Goal: Task Accomplishment & Management: Use online tool/utility

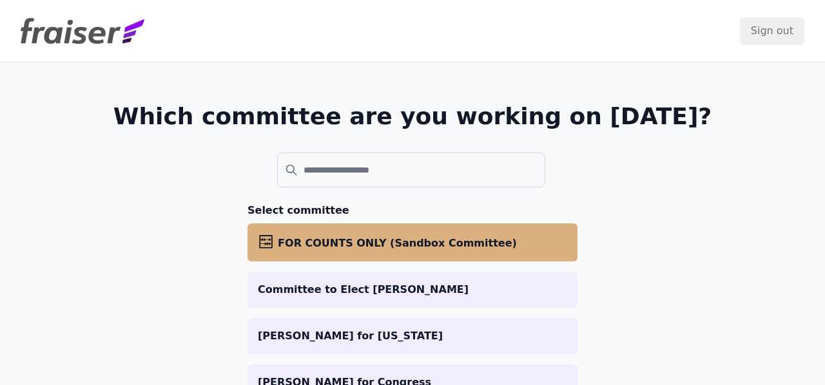
click at [327, 240] on span "FOR COUNTS ONLY (Sandbox Committee)" at bounding box center [397, 243] width 239 height 12
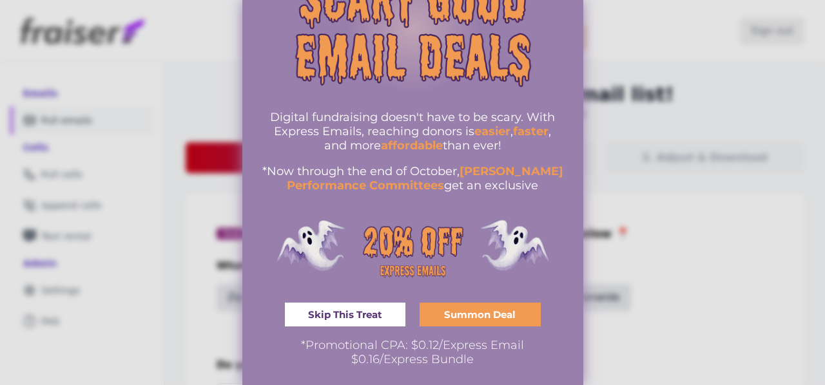
scroll to position [73, 0]
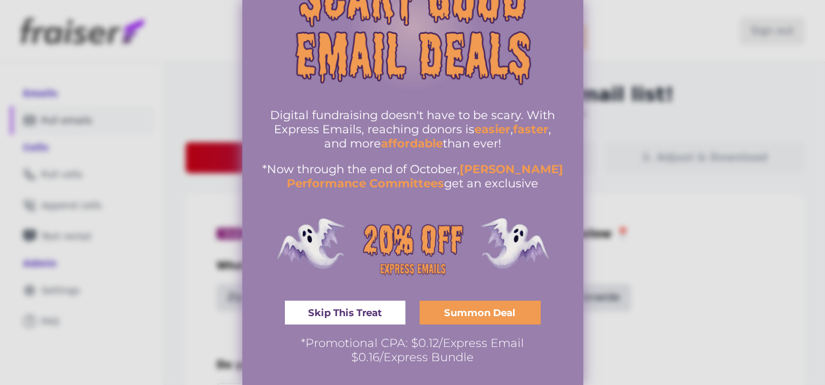
click at [392, 312] on link "Skip This Treat" at bounding box center [345, 313] width 121 height 24
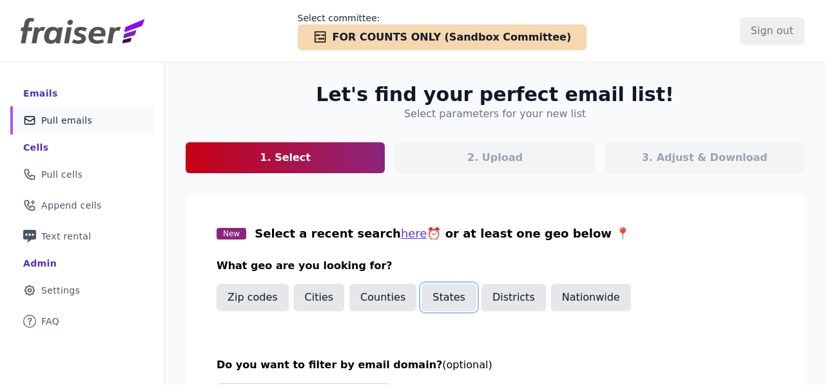
click at [454, 293] on button "States" at bounding box center [448, 297] width 55 height 27
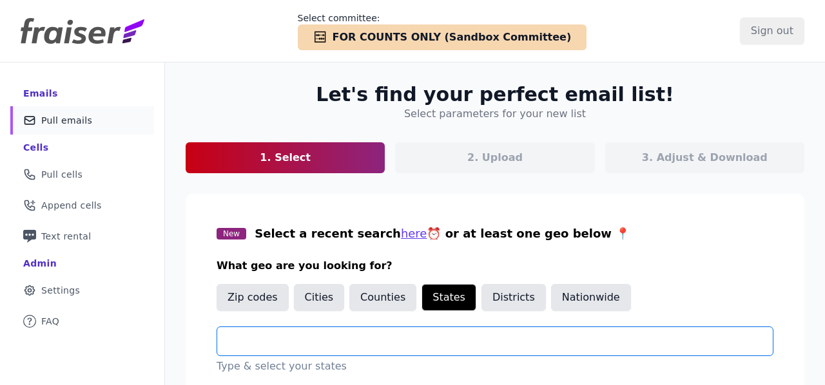
click at [358, 340] on input "text" at bounding box center [499, 341] width 545 height 15
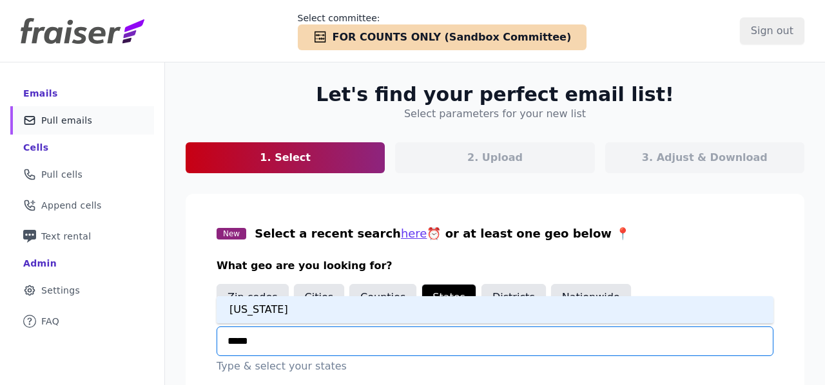
type input "******"
click at [331, 306] on div "[US_STATE]" at bounding box center [495, 309] width 557 height 27
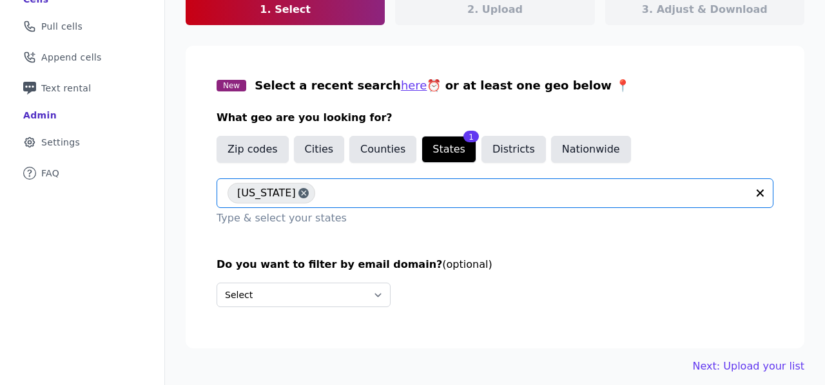
scroll to position [158, 0]
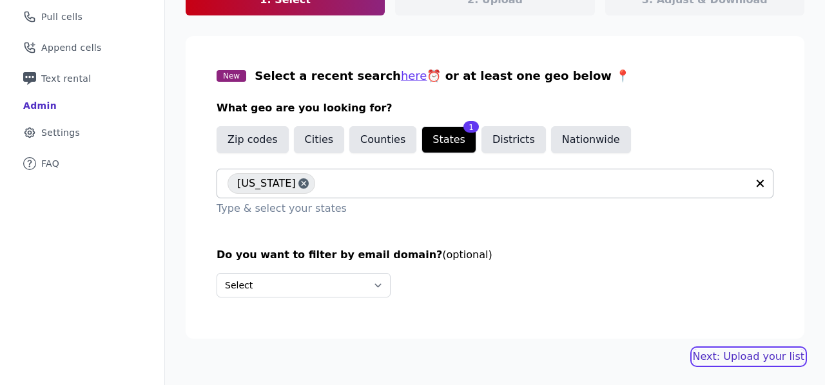
click at [751, 352] on link "Next: Upload your list" at bounding box center [748, 356] width 111 height 15
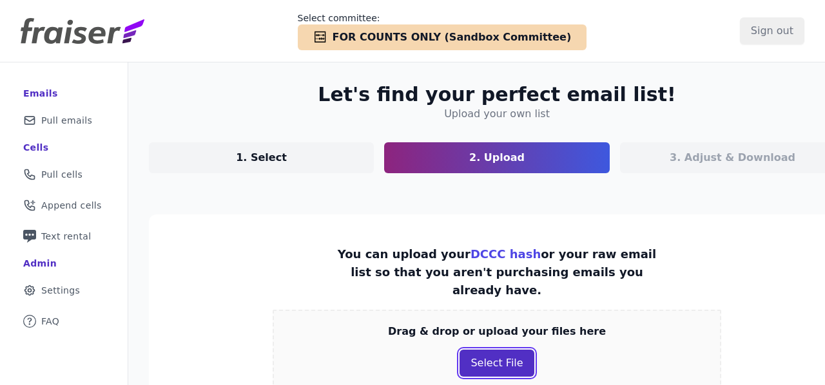
click at [484, 350] on button "Select File" at bounding box center [496, 363] width 74 height 27
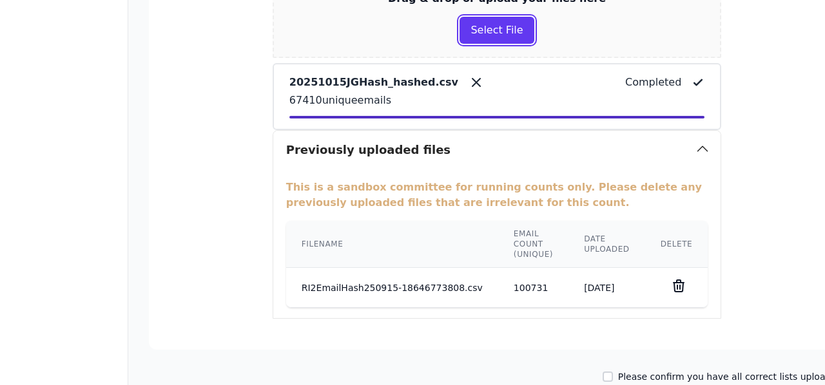
scroll to position [338, 0]
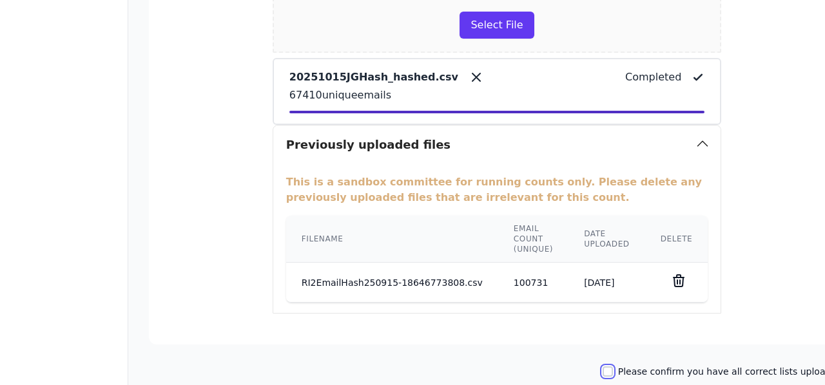
click at [609, 367] on input "Please confirm you have all correct lists uploaded." at bounding box center [607, 372] width 10 height 10
checkbox input "true"
click at [671, 273] on icon at bounding box center [678, 280] width 15 height 15
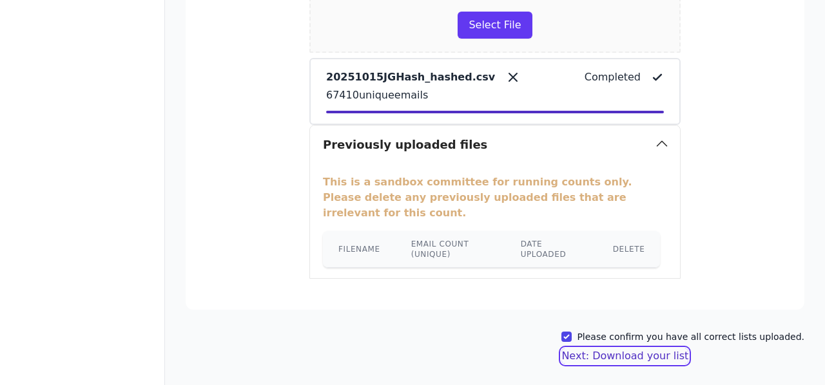
click at [601, 349] on button "Next: Download your list" at bounding box center [624, 356] width 127 height 15
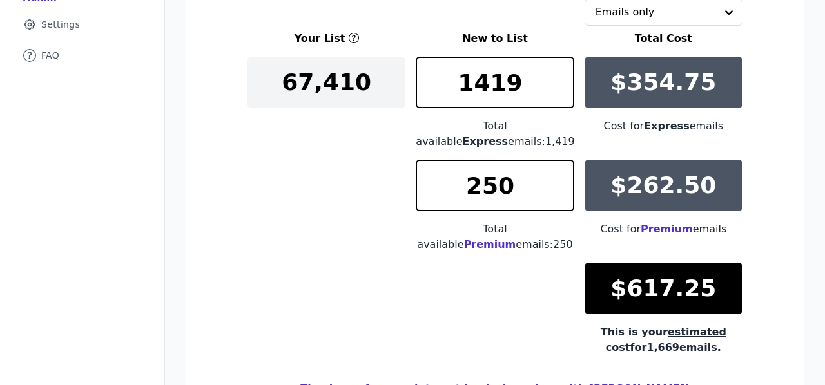
scroll to position [162, 0]
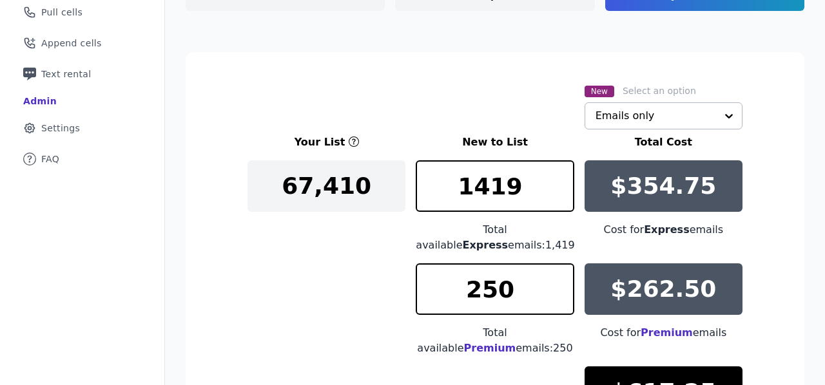
click at [616, 115] on input "text" at bounding box center [655, 116] width 120 height 26
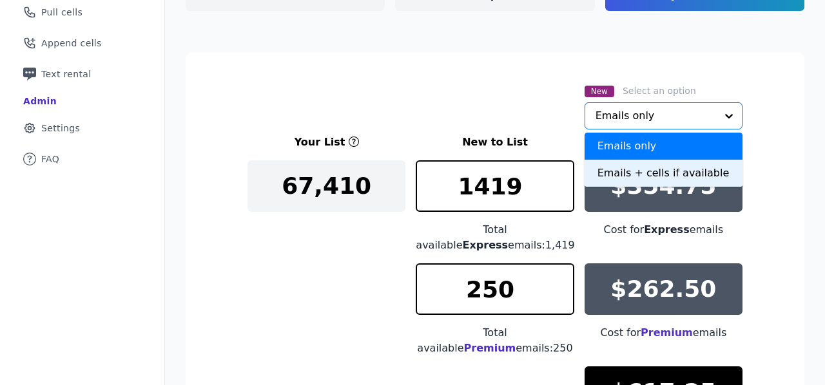
click at [614, 174] on div "Emails + cells if available" at bounding box center [663, 173] width 158 height 27
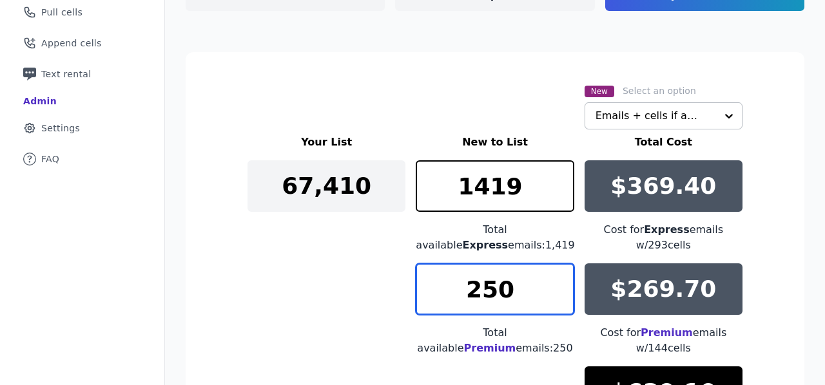
drag, startPoint x: 513, startPoint y: 284, endPoint x: 456, endPoint y: 282, distance: 56.7
click at [457, 284] on input "250" at bounding box center [495, 290] width 158 height 52
type input "0"
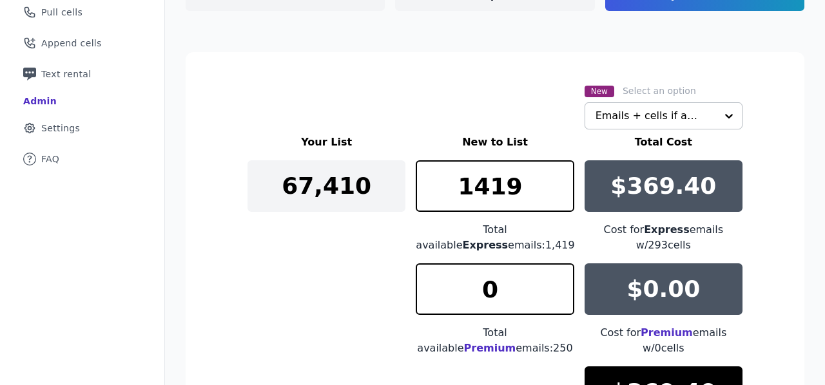
click at [364, 275] on div "Your List New to List Total Cost 67,410 1419 Total available Express emails: 1,…" at bounding box center [494, 305] width 495 height 340
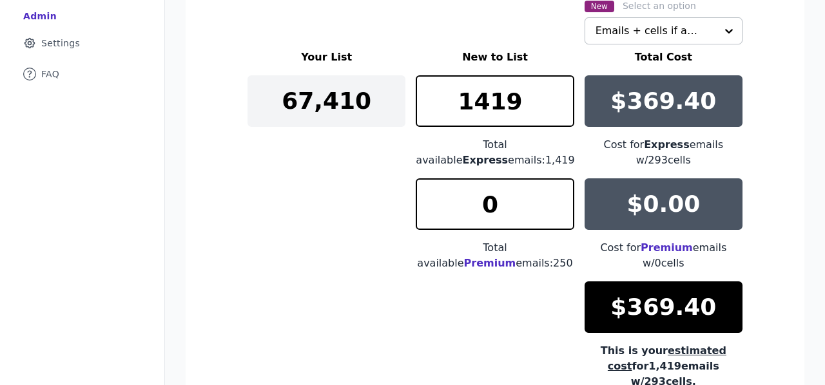
scroll to position [252, 0]
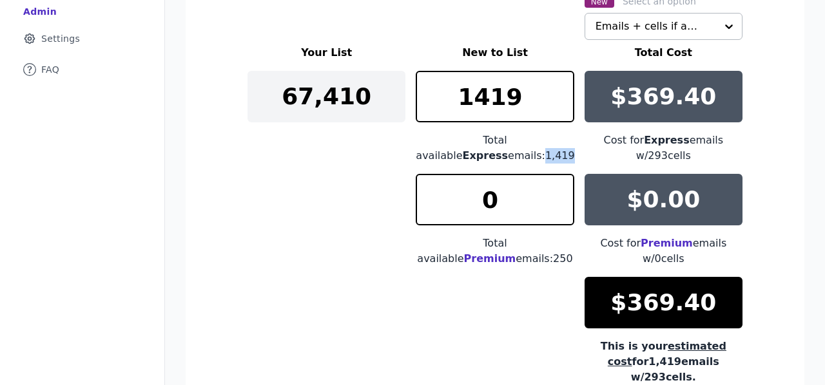
drag, startPoint x: 508, startPoint y: 157, endPoint x: 482, endPoint y: 159, distance: 25.8
click at [482, 159] on div "Total available Express emails: 1,419" at bounding box center [495, 148] width 158 height 31
copy div "1,419"
drag, startPoint x: 737, startPoint y: 137, endPoint x: 720, endPoint y: 140, distance: 17.6
click at [720, 140] on div "Cost for Express emails w/ 293 cells" at bounding box center [663, 148] width 158 height 31
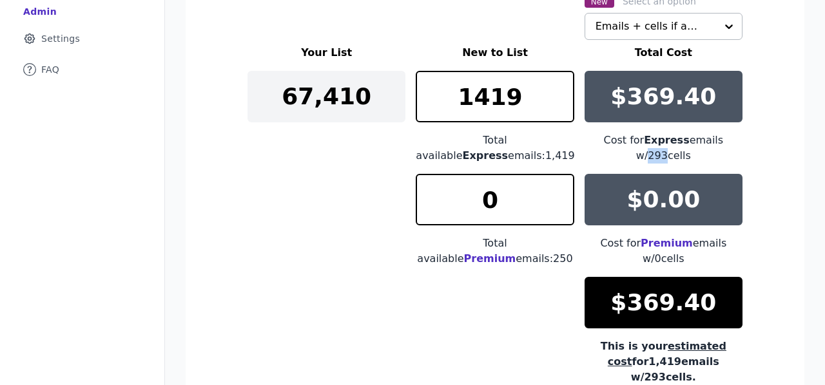
copy div "293"
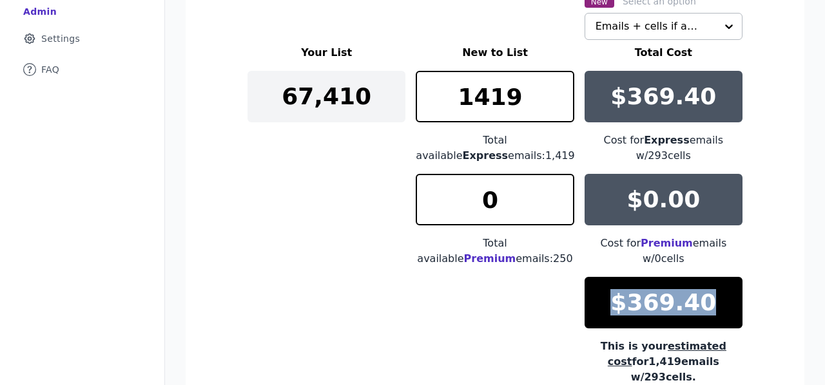
drag, startPoint x: 711, startPoint y: 302, endPoint x: 617, endPoint y: 299, distance: 93.5
click at [617, 300] on p "$369.40" at bounding box center [663, 303] width 106 height 26
copy p "$369.40"
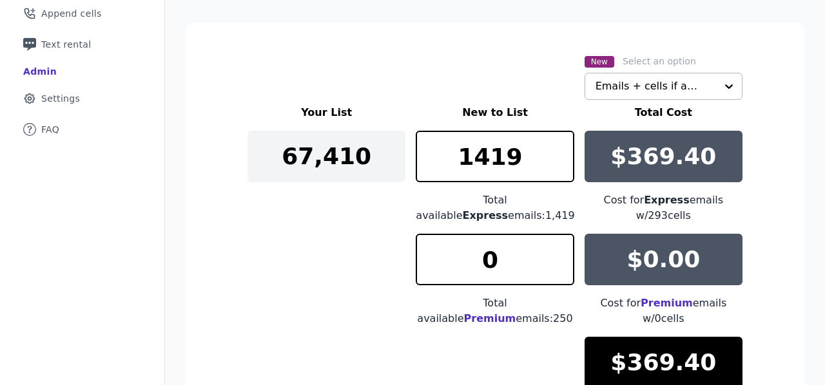
click at [326, 227] on div "Your List New to List Total Cost 67,410 1419 Total available Express emails: 1,…" at bounding box center [494, 275] width 495 height 340
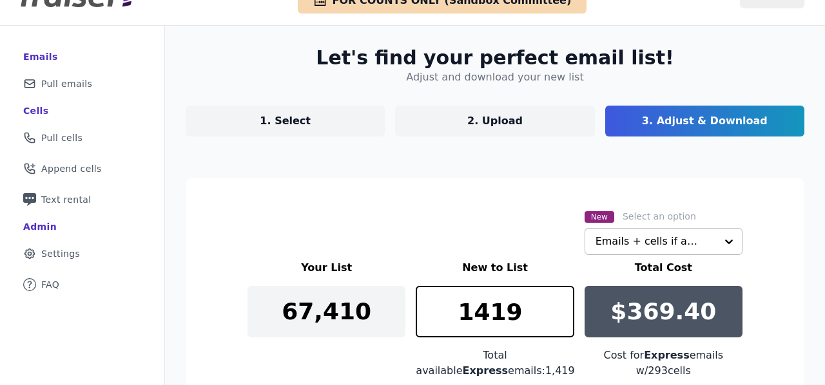
scroll to position [0, 0]
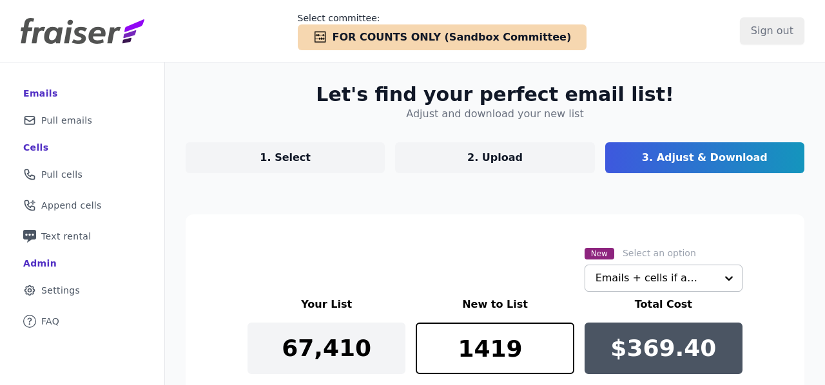
click at [331, 159] on link "1. Select" at bounding box center [285, 157] width 199 height 31
